Goal: Task Accomplishment & Management: Manage account settings

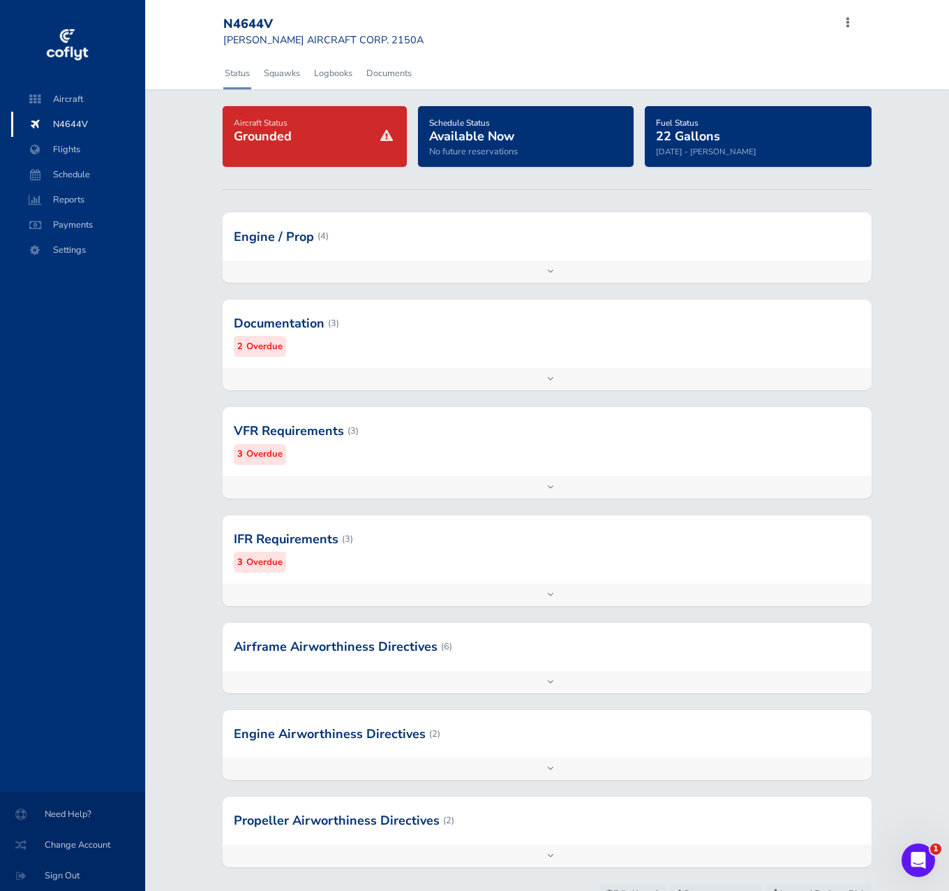
click at [654, 457] on div at bounding box center [547, 431] width 649 height 68
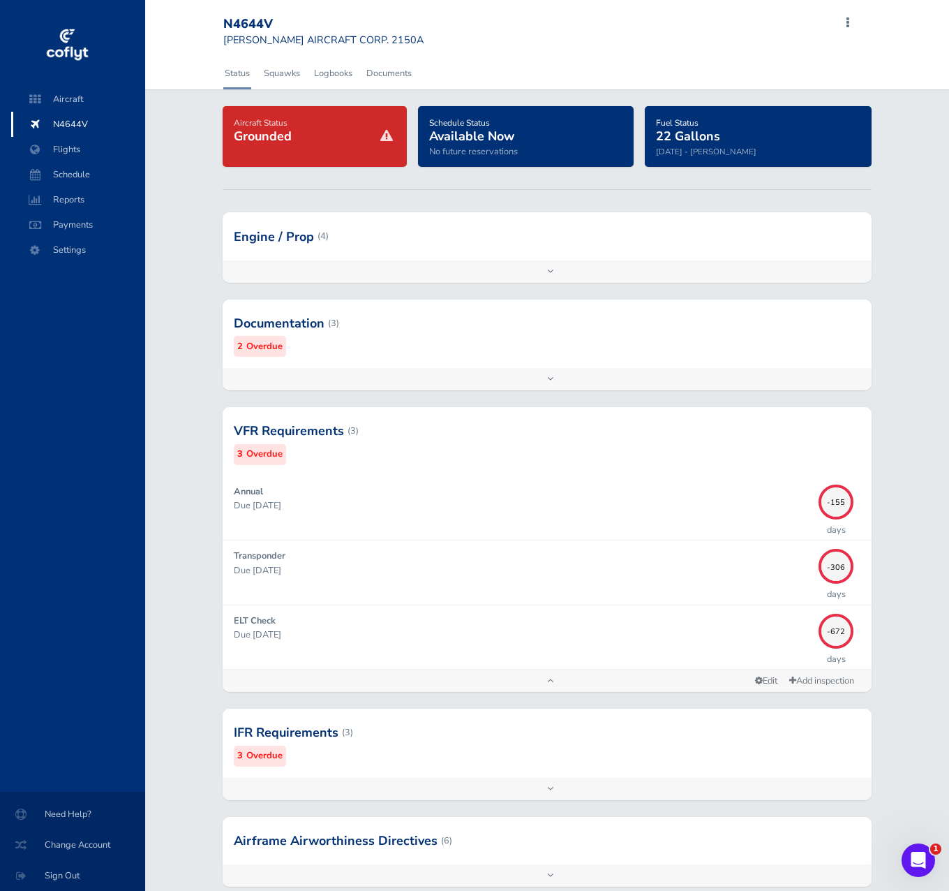
click at [651, 335] on div at bounding box center [547, 323] width 649 height 68
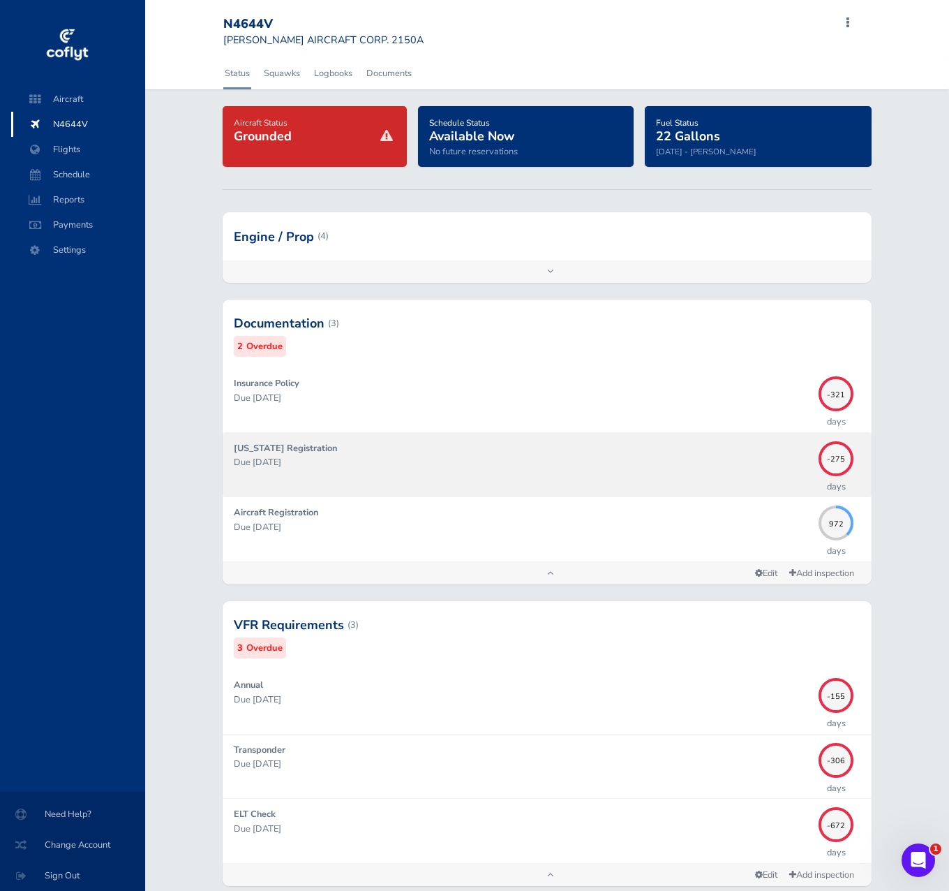
scroll to position [450, 0]
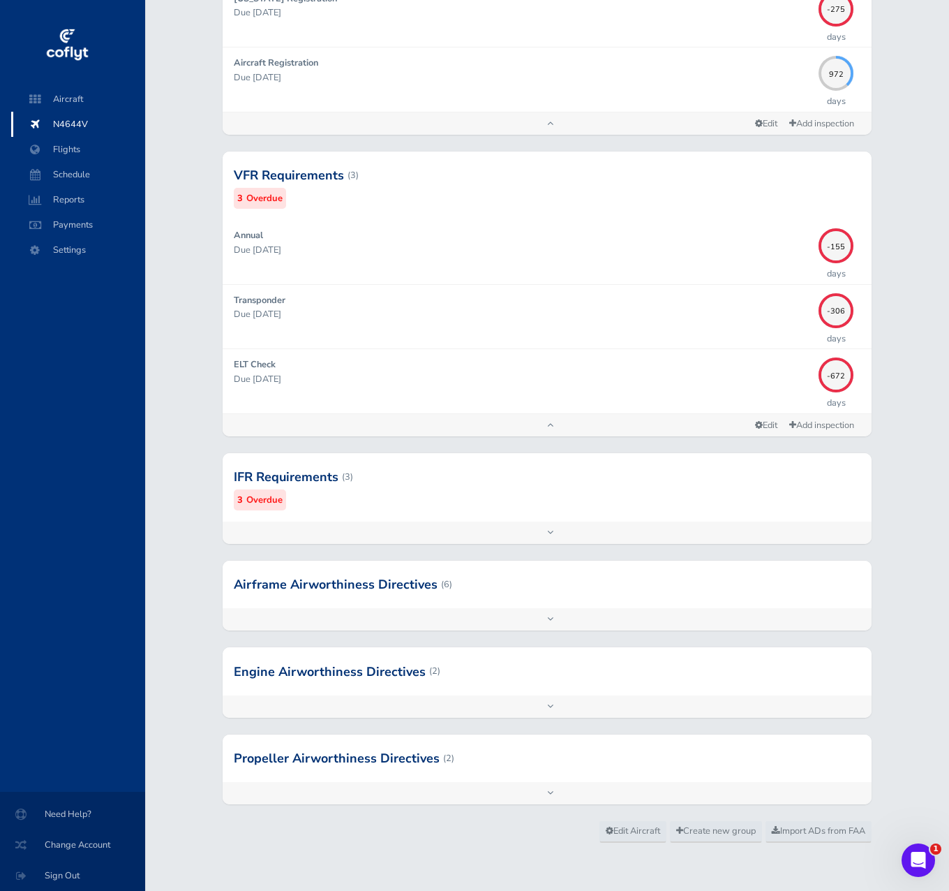
click at [609, 476] on div at bounding box center [547, 477] width 649 height 68
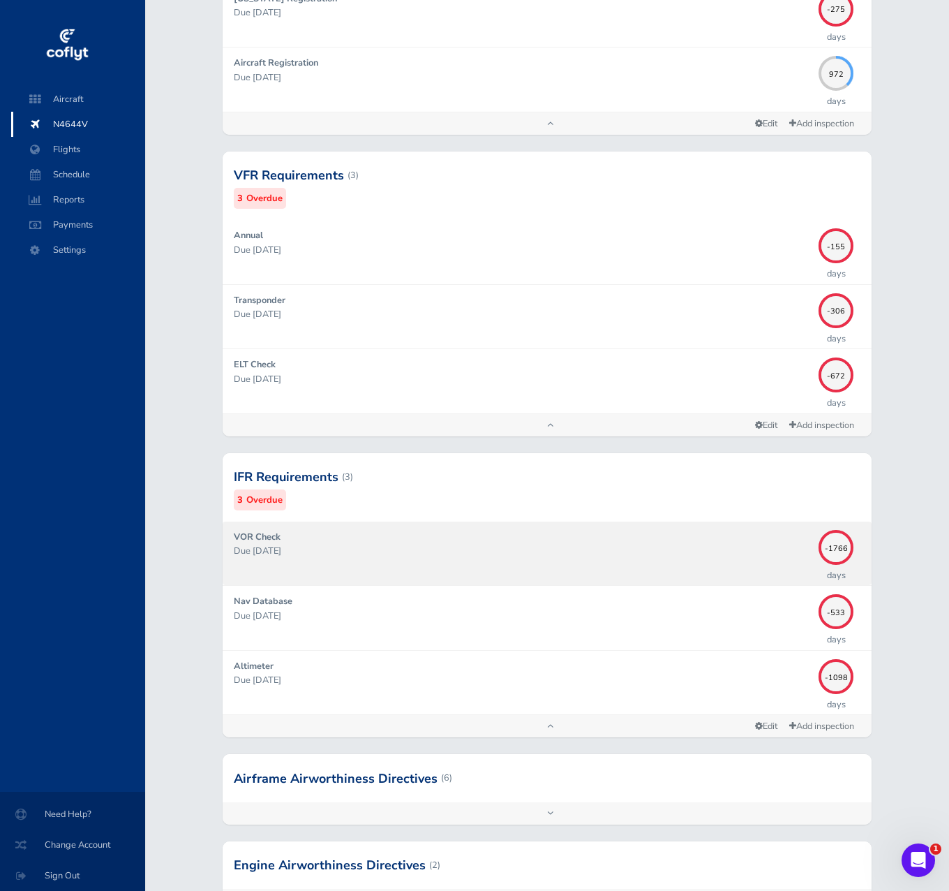
click at [742, 552] on p "Due [DATE]" at bounding box center [523, 551] width 578 height 14
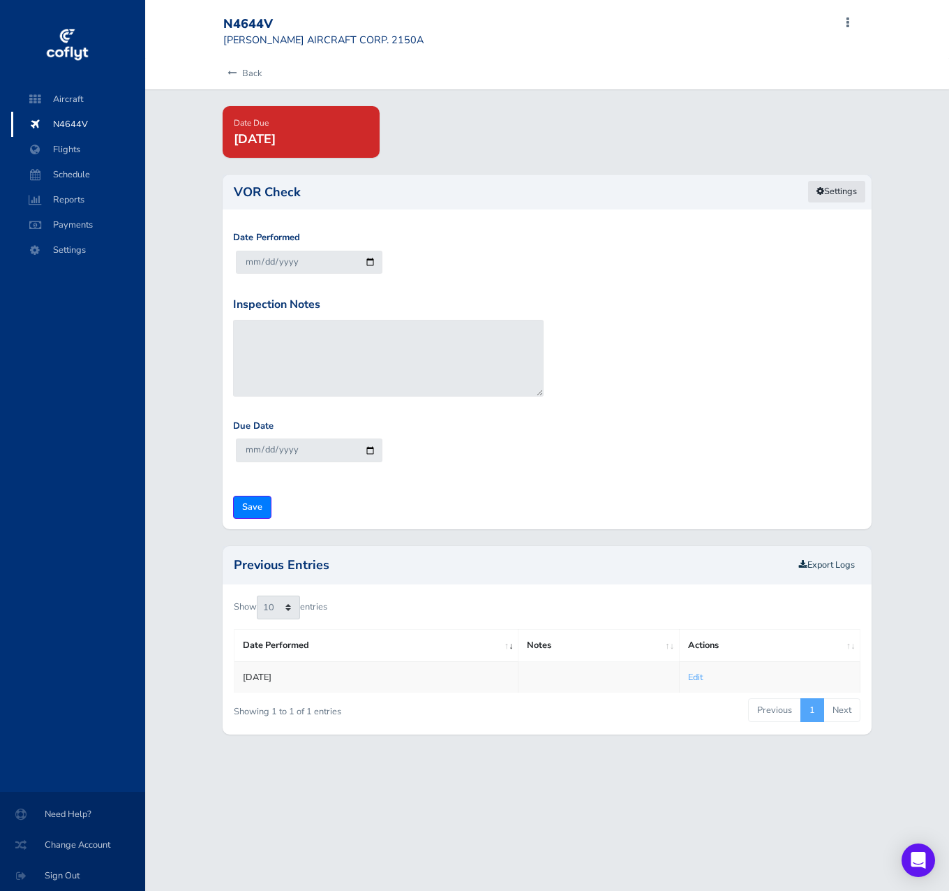
click at [825, 199] on link "Settings" at bounding box center [837, 191] width 59 height 23
